Goal: Understand site structure: Grasp the organization and layout of the website

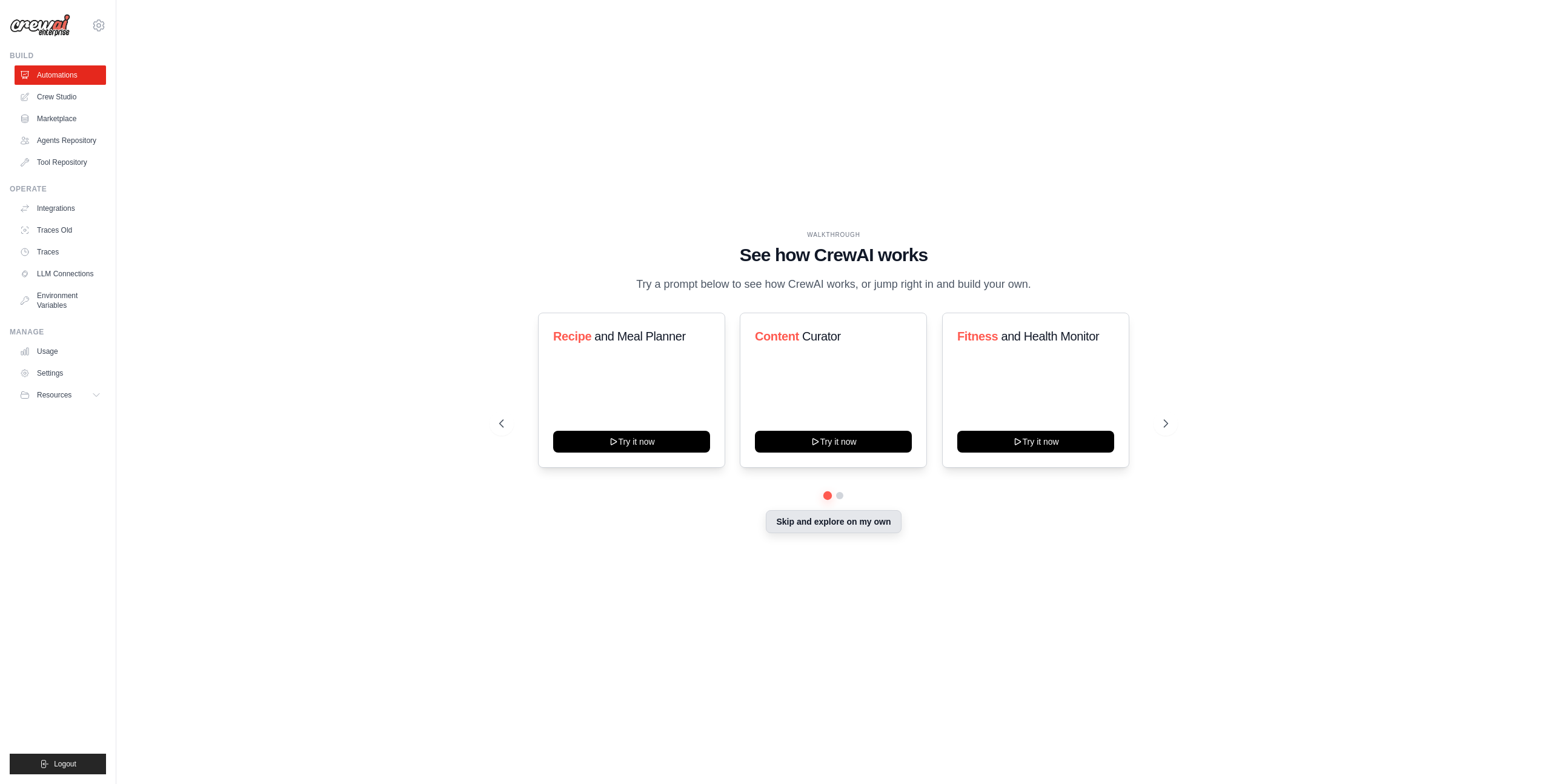
click at [798, 519] on button "Skip and explore on my own" at bounding box center [833, 521] width 135 height 23
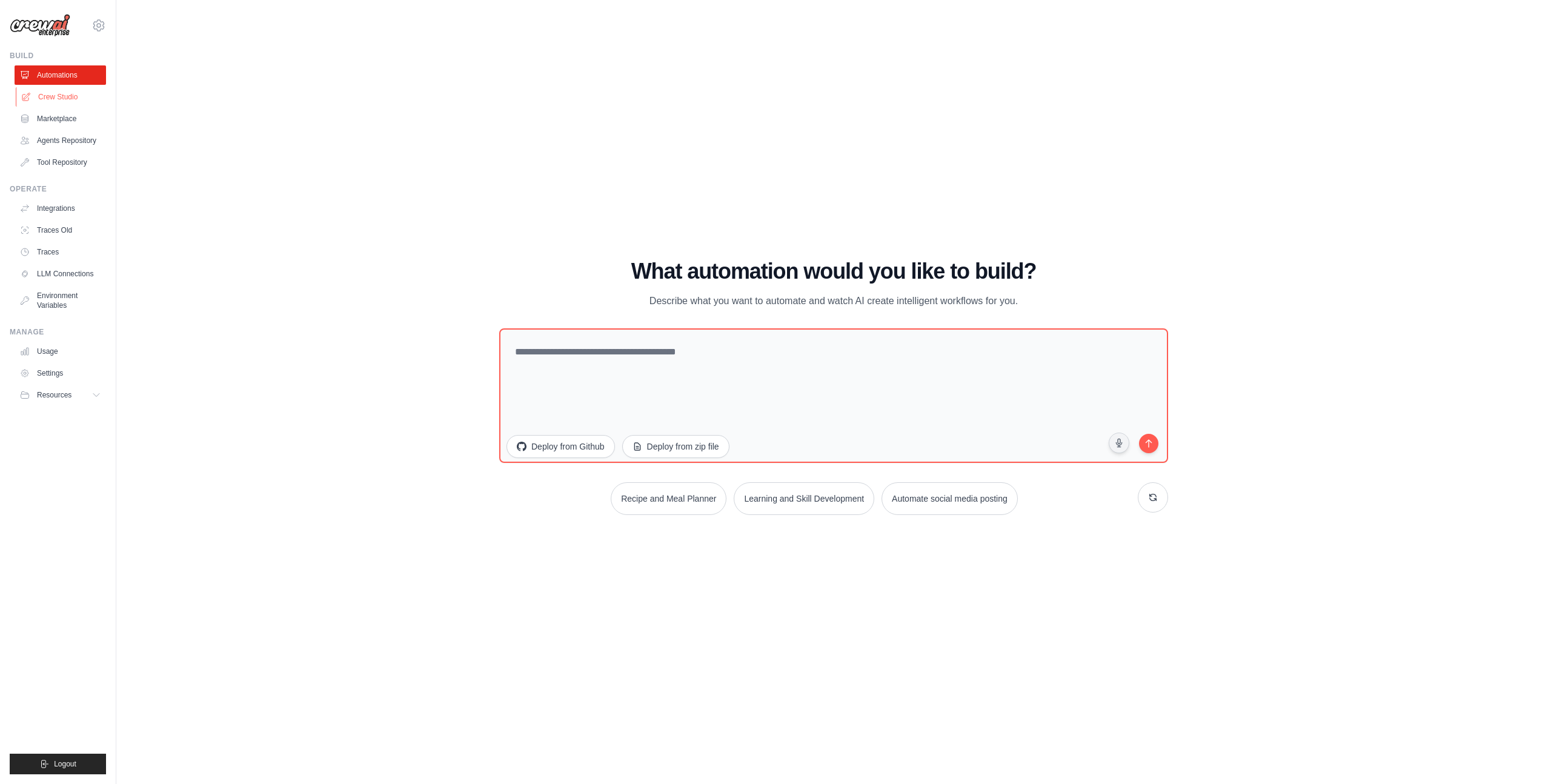
click at [71, 96] on link "Crew Studio" at bounding box center [62, 97] width 92 height 19
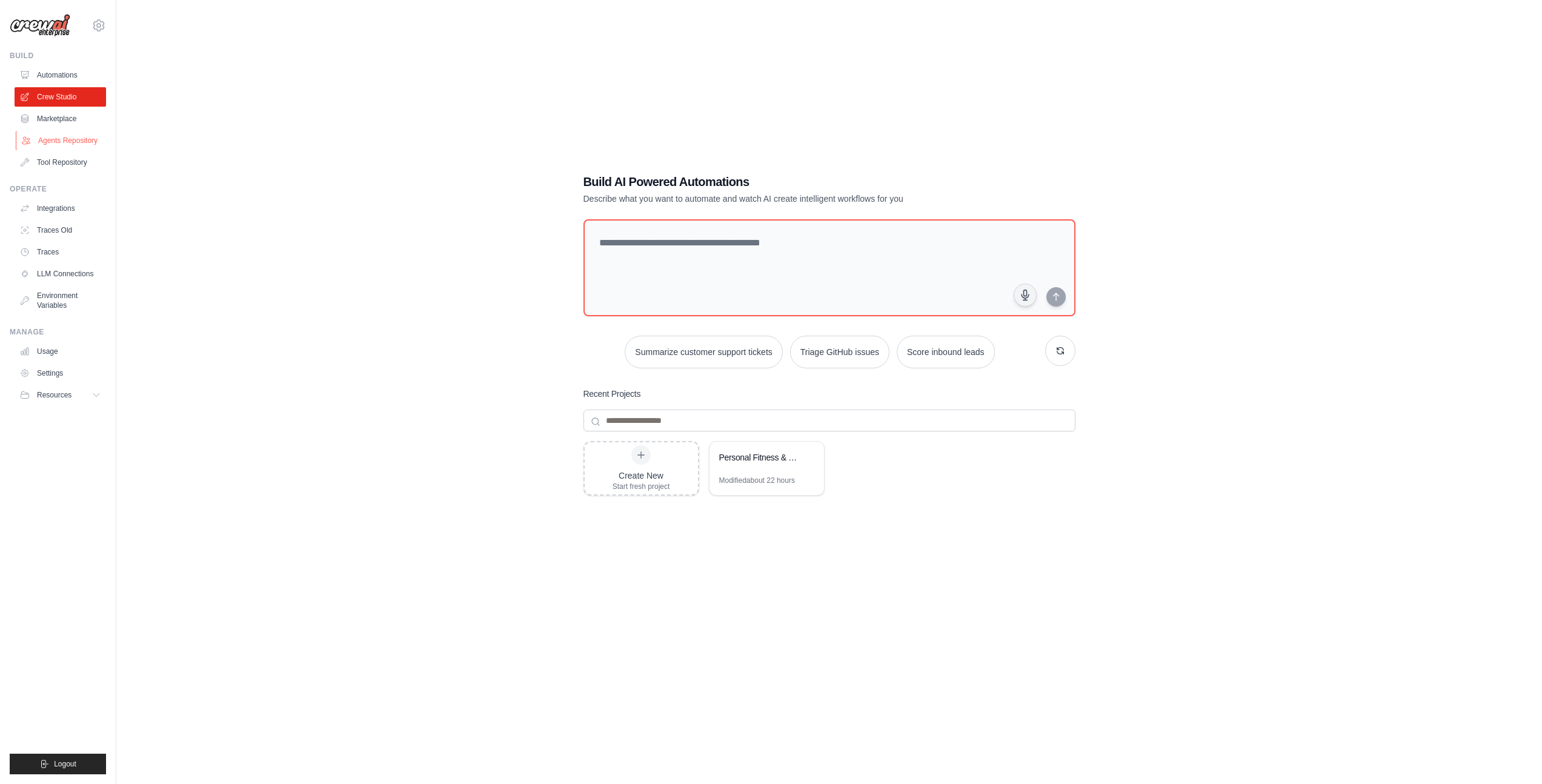
click at [69, 149] on link "Agents Repository" at bounding box center [62, 140] width 92 height 19
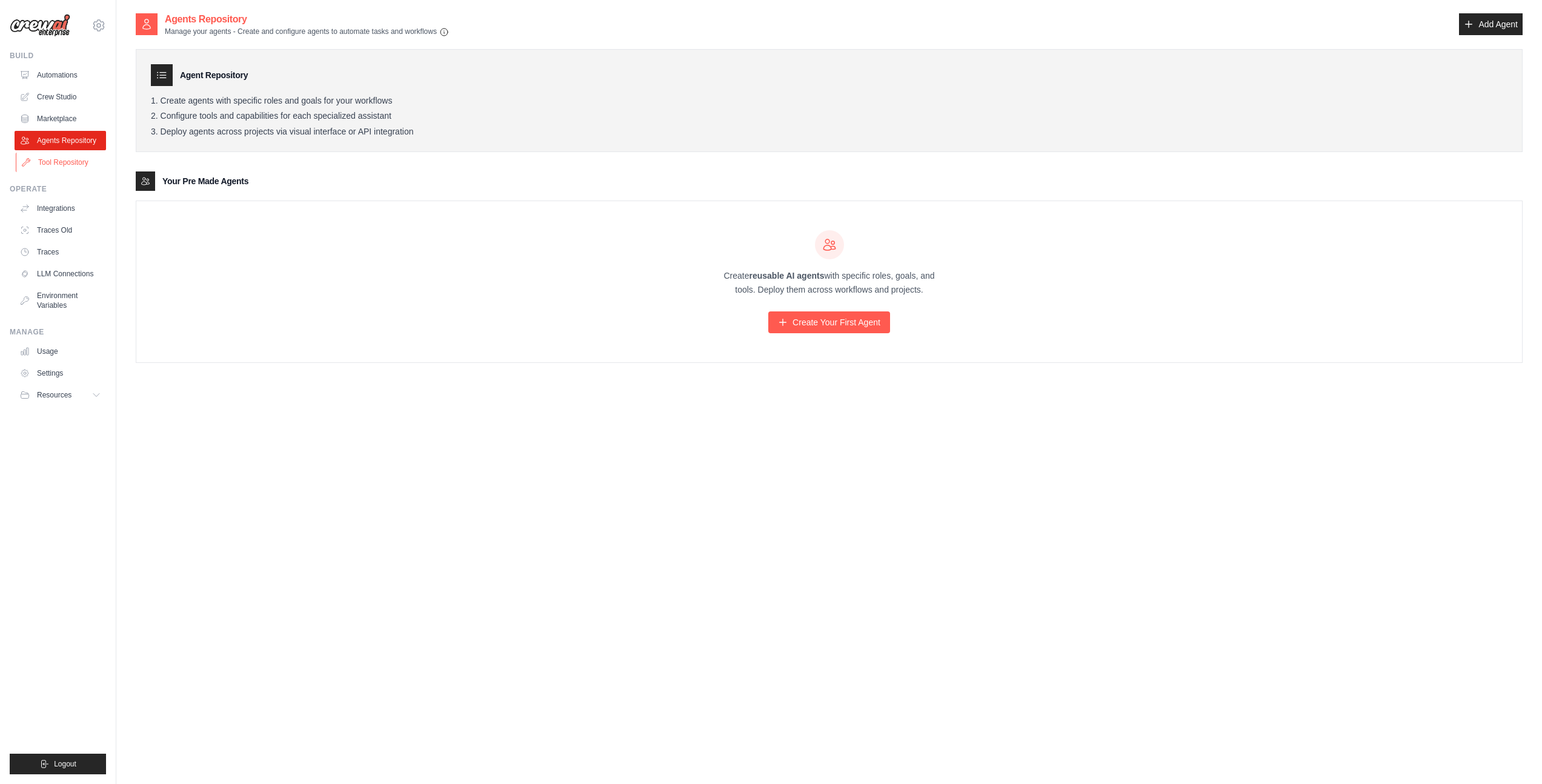
click at [65, 160] on link "Tool Repository" at bounding box center [62, 162] width 92 height 19
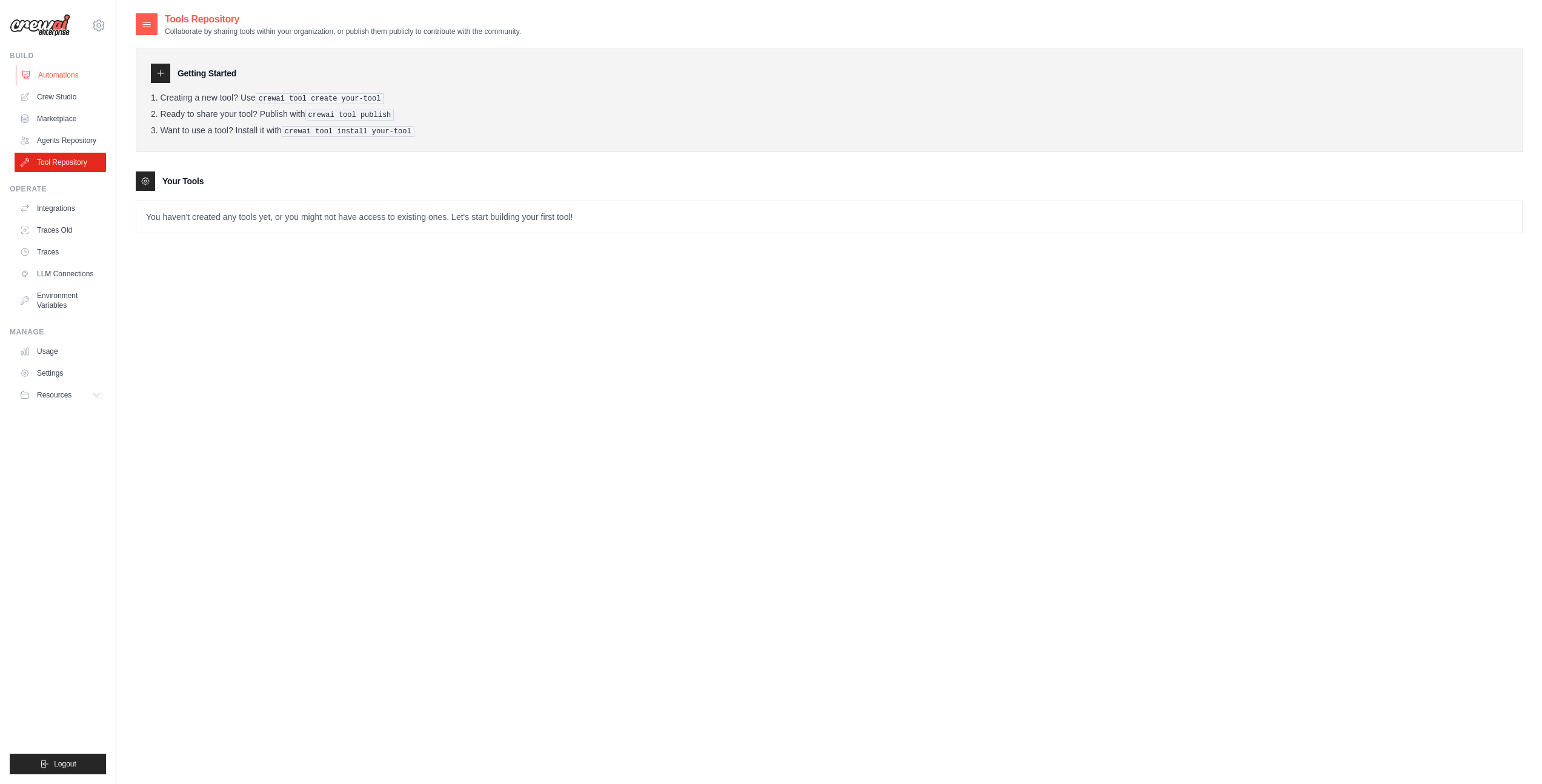
click at [68, 72] on link "Automations" at bounding box center [62, 74] width 92 height 19
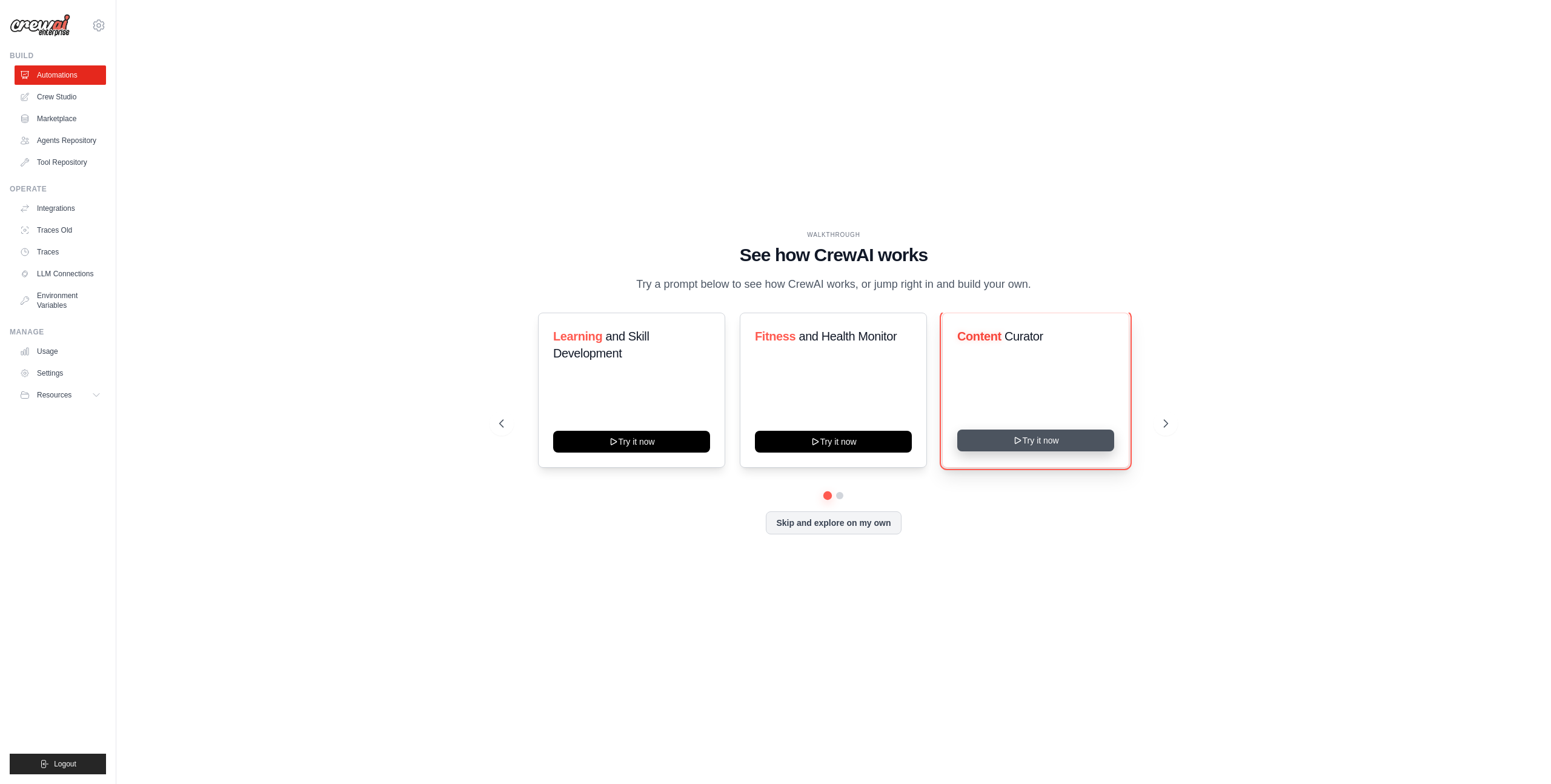
click at [995, 438] on button "Try it now" at bounding box center [1035, 440] width 157 height 22
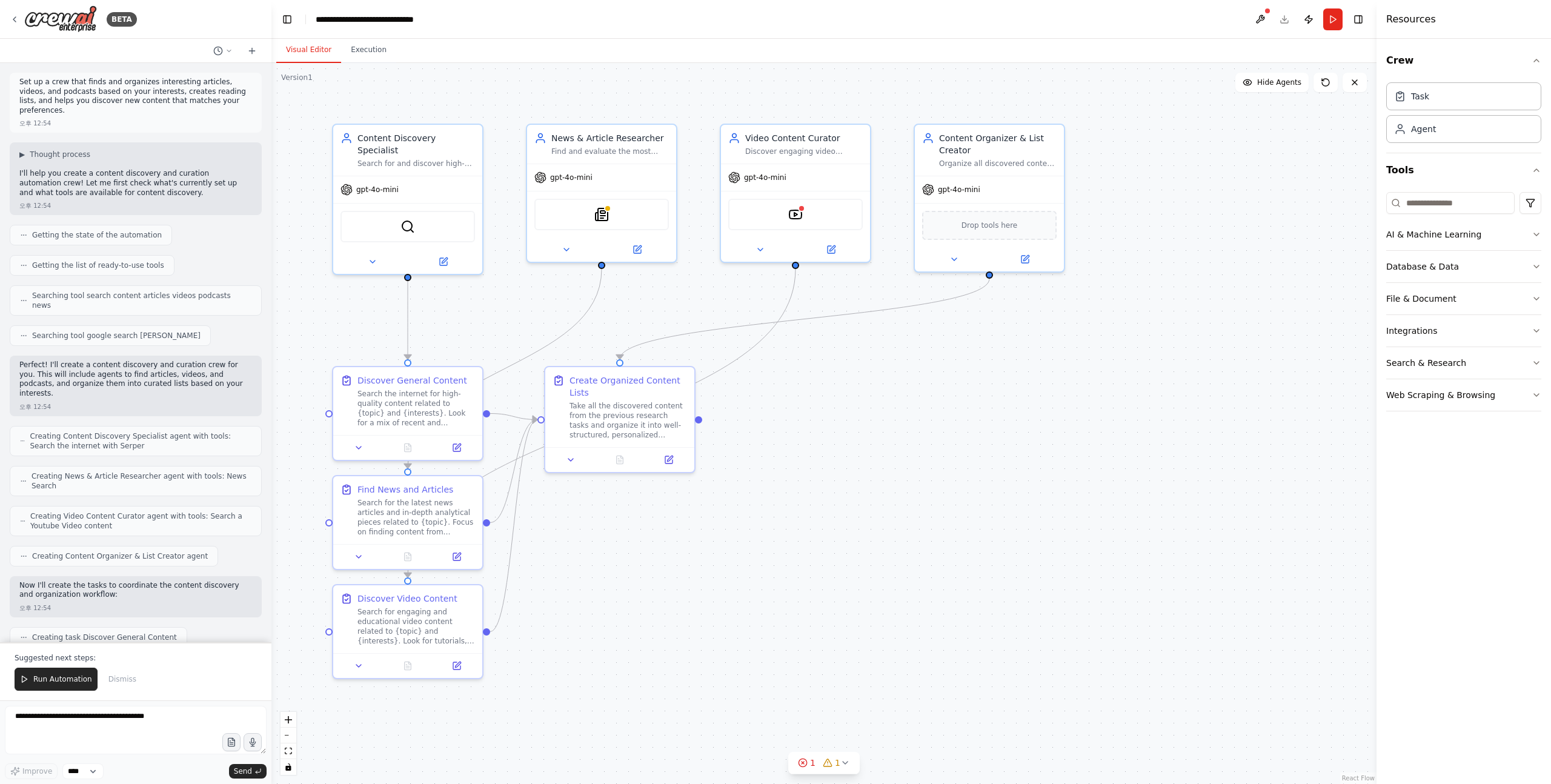
scroll to position [621, 0]
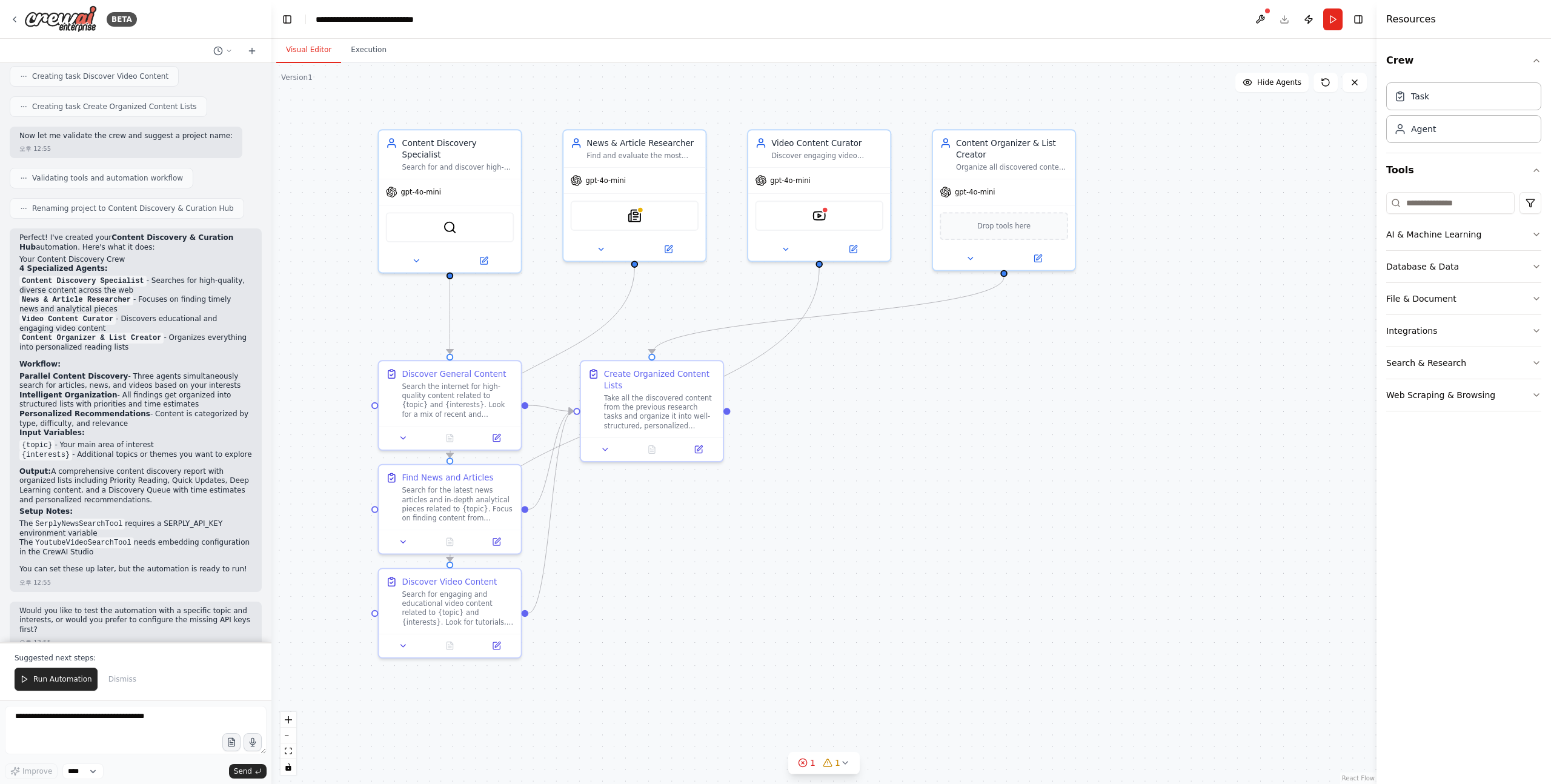
click at [968, 677] on div ".deletable-edge-delete-btn { width: 20px; height: 20px; border: 0px solid #ffff…" at bounding box center [823, 424] width 1105 height 721
drag, startPoint x: 666, startPoint y: 437, endPoint x: 874, endPoint y: 530, distance: 227.8
click at [874, 530] on div at bounding box center [854, 539] width 142 height 23
click at [582, 180] on div "gpt-4o-mini" at bounding box center [598, 178] width 55 height 12
click at [1038, 412] on div ".deletable-edge-delete-btn { width: 20px; height: 20px; border: 0px solid #ffff…" at bounding box center [823, 424] width 1105 height 721
